Goal: Find specific page/section: Find specific page/section

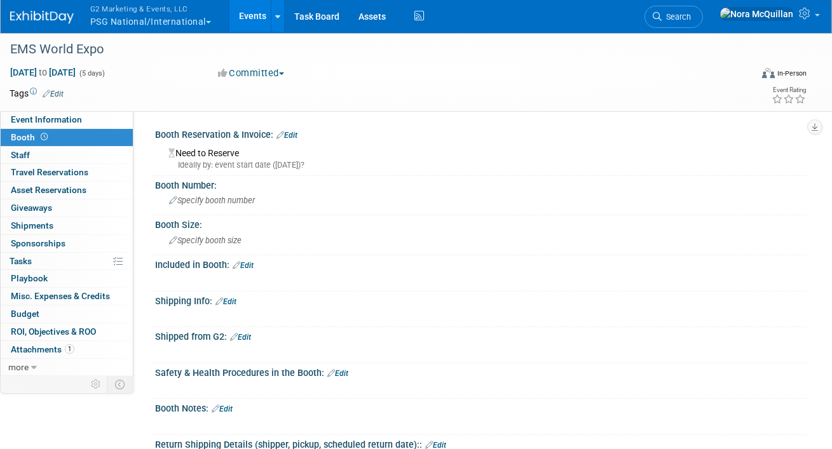
click at [140, 21] on button "G2 Marketing & Events, LLC PSG National/International" at bounding box center [158, 16] width 138 height 33
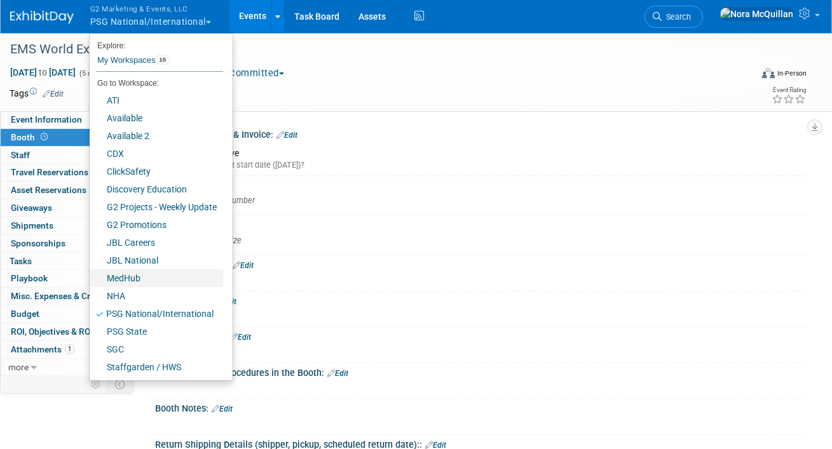
click at [132, 282] on link "MedHub" at bounding box center [156, 279] width 133 height 18
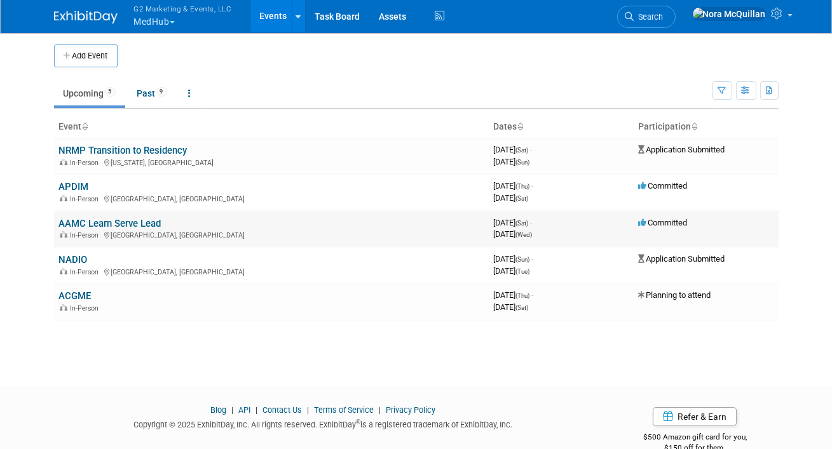
click at [78, 224] on link "AAMC Learn Serve Lead" at bounding box center [110, 223] width 102 height 11
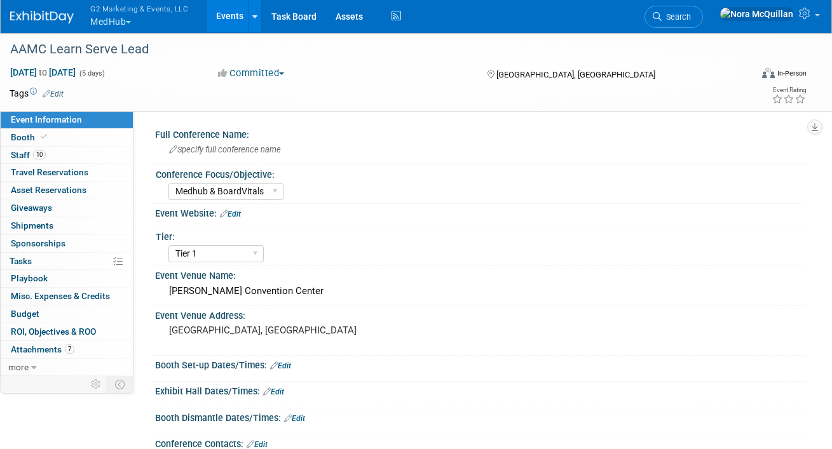
select select "Medhub & BoardVitals"
select select "Tier 1"
click at [81, 140] on link "Booth" at bounding box center [67, 137] width 132 height 17
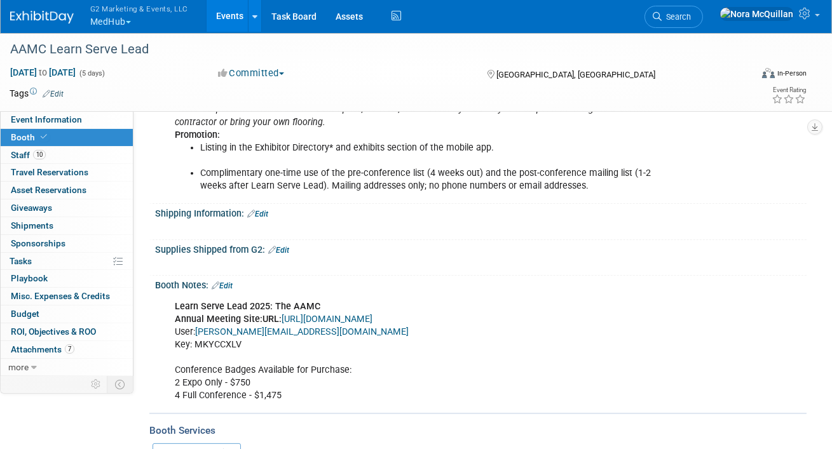
scroll to position [685, 0]
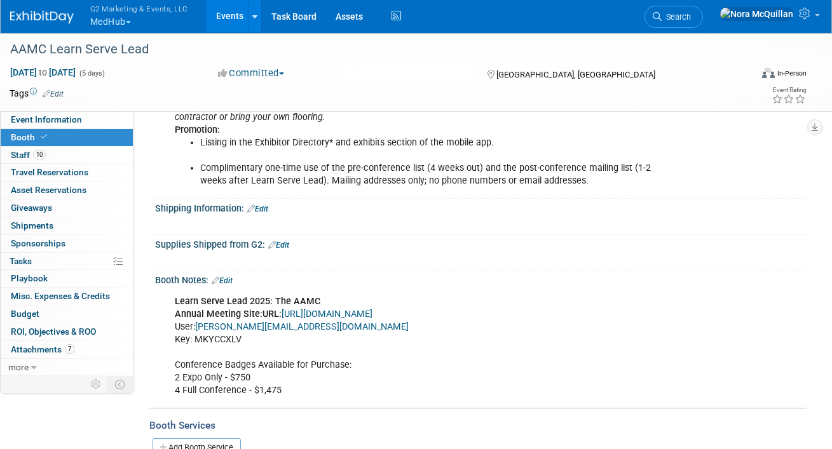
click at [309, 309] on link "[URL][DOMAIN_NAME]" at bounding box center [327, 314] width 91 height 11
drag, startPoint x: 242, startPoint y: 333, endPoint x: 196, endPoint y: 334, distance: 45.8
click at [196, 334] on div "Learn Serve Lead 2025: The AAMC Annual Meeting Site: URL: [URL][DOMAIN_NAME] Us…" at bounding box center [422, 346] width 513 height 115
copy div "MKYCCXLV"
